Goal: Navigation & Orientation: Find specific page/section

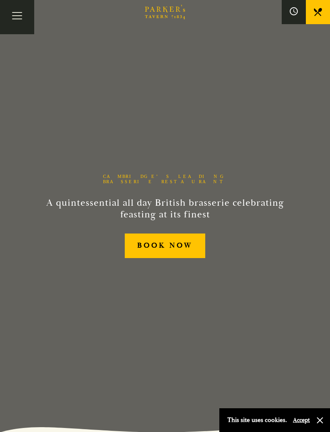
click at [24, 21] on button "Toggle navigation" at bounding box center [17, 17] width 34 height 34
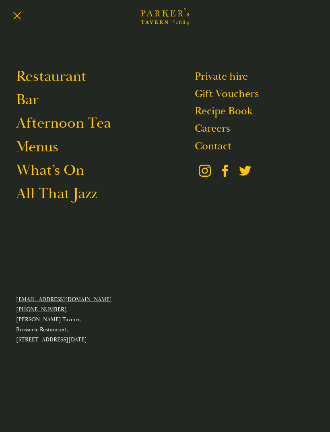
click at [54, 152] on link "Menus" at bounding box center [37, 146] width 42 height 19
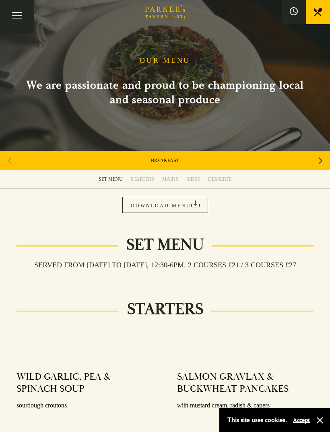
click at [220, 177] on div "DESSERTS" at bounding box center [219, 179] width 23 height 6
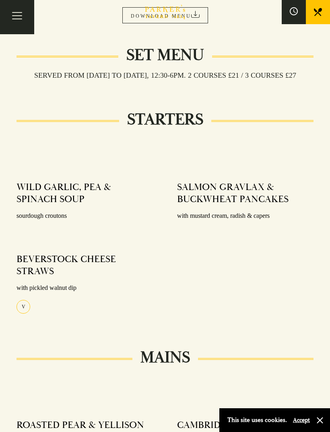
scroll to position [154, 0]
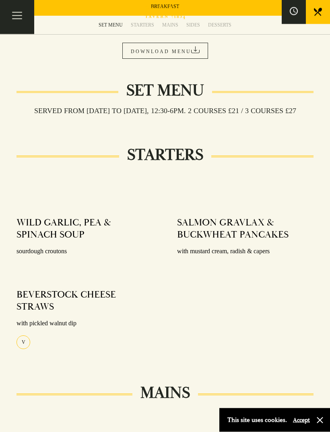
click at [176, 50] on link "DOWNLOAD MENU" at bounding box center [165, 51] width 86 height 16
click at [178, 22] on div "MAINS" at bounding box center [170, 25] width 16 height 6
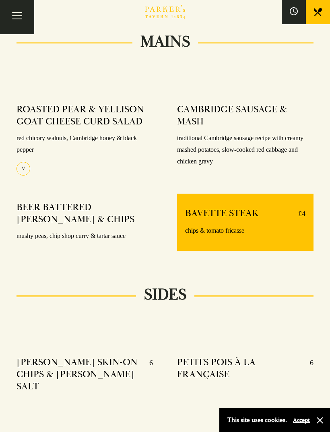
scroll to position [559, 0]
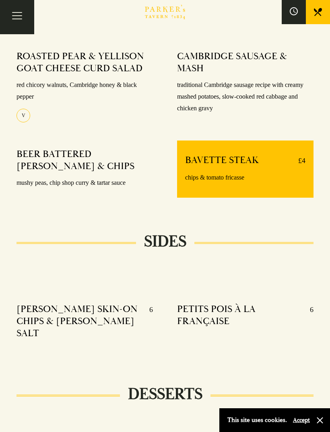
click at [16, 18] on button "Toggle navigation" at bounding box center [17, 17] width 34 height 34
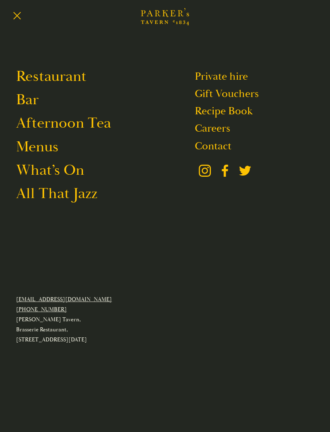
click at [74, 81] on link "Restaurant" at bounding box center [51, 76] width 71 height 19
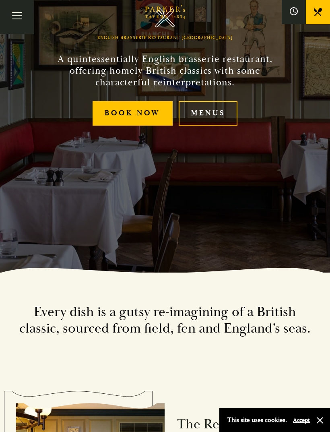
scroll to position [162, 0]
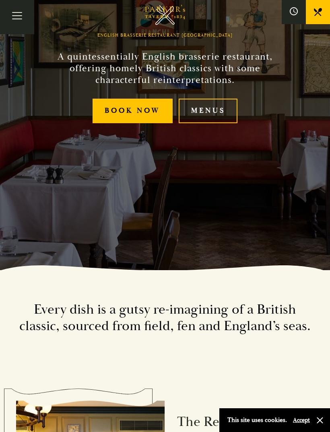
click at [208, 123] on link "Menus" at bounding box center [208, 111] width 59 height 25
